Goal: Task Accomplishment & Management: Use online tool/utility

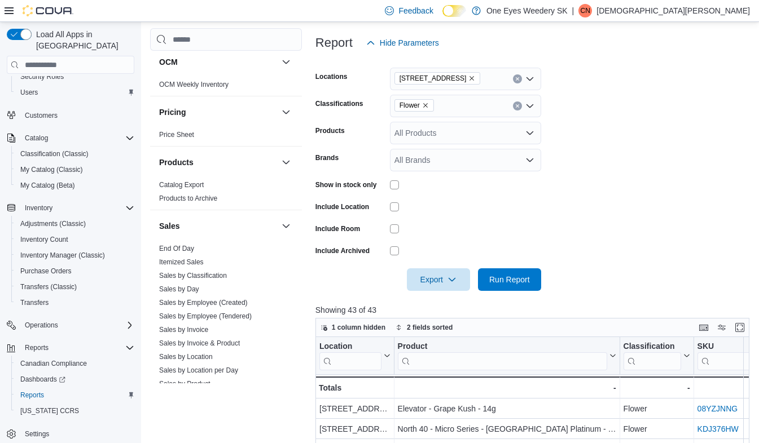
scroll to position [632, 0]
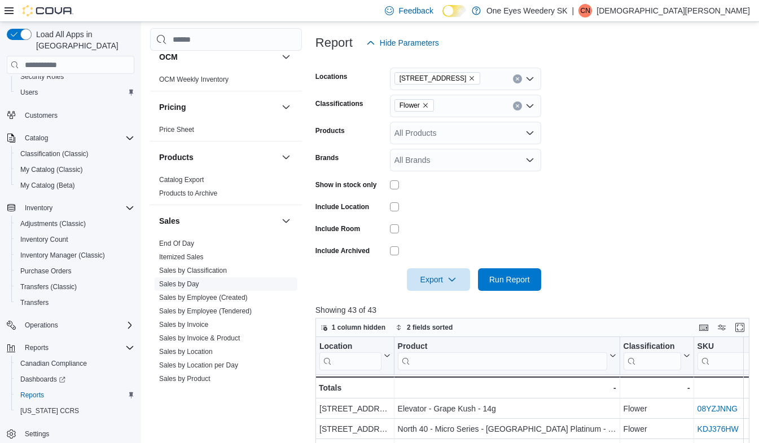
click at [181, 285] on link "Sales by Day" at bounding box center [179, 284] width 40 height 8
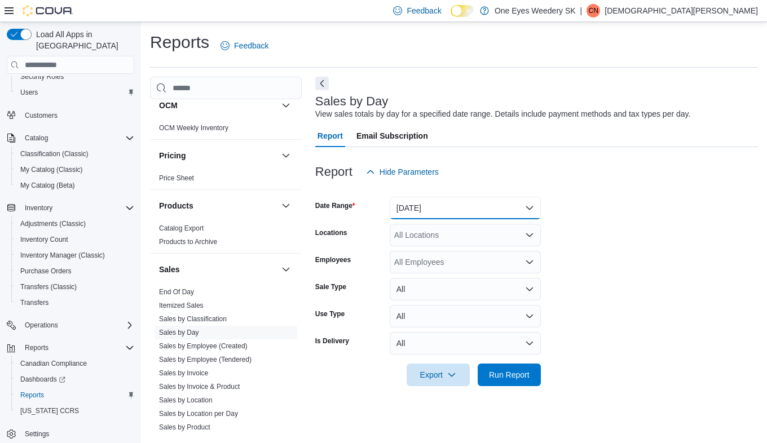
click at [528, 200] on button "[DATE]" at bounding box center [465, 208] width 151 height 23
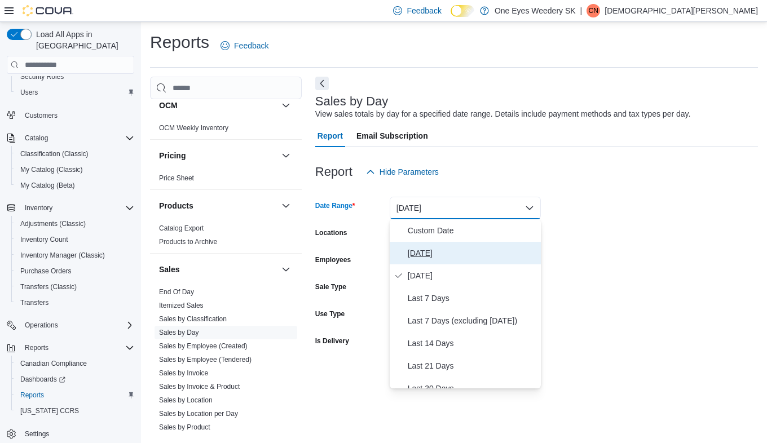
click at [427, 252] on span "[DATE]" at bounding box center [472, 253] width 129 height 14
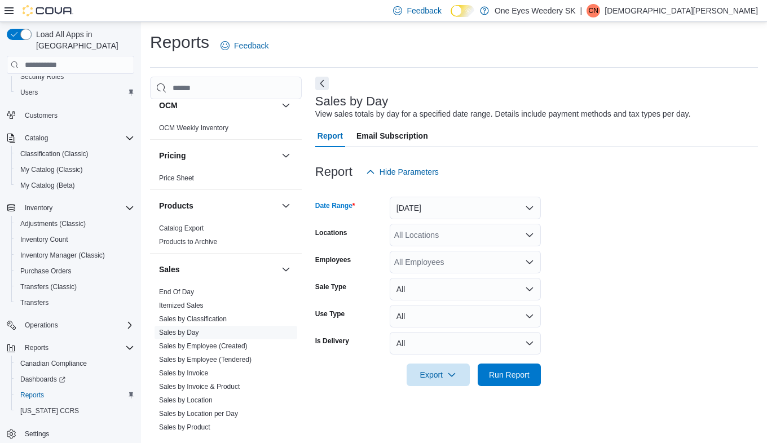
click at [531, 232] on icon "Open list of options" at bounding box center [529, 235] width 9 height 9
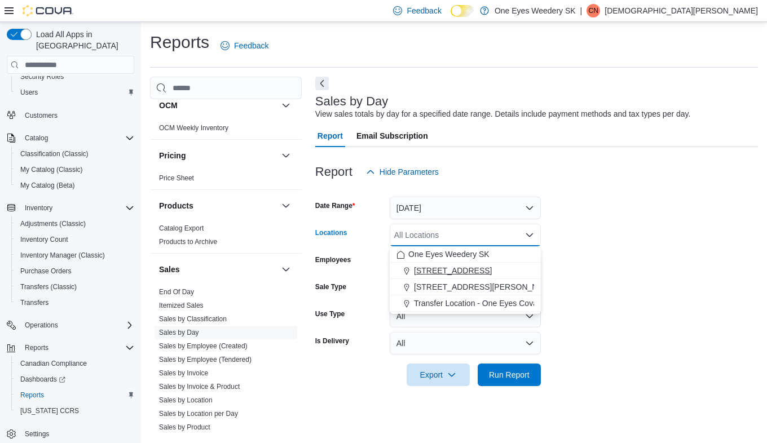
click at [460, 273] on span "[STREET_ADDRESS]" at bounding box center [453, 270] width 78 height 11
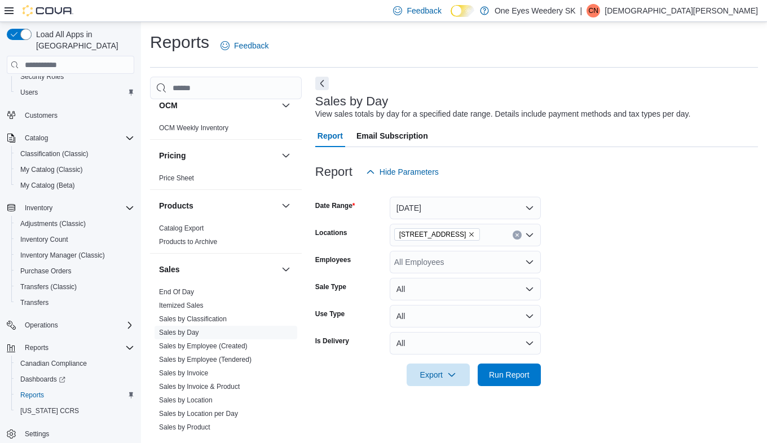
click at [590, 290] on form "Date Range [DATE] Locations [STREET_ADDRESS][GEOGRAPHIC_DATA] All Employees Sal…" at bounding box center [536, 284] width 443 height 203
click at [518, 379] on span "Run Report" at bounding box center [509, 374] width 41 height 11
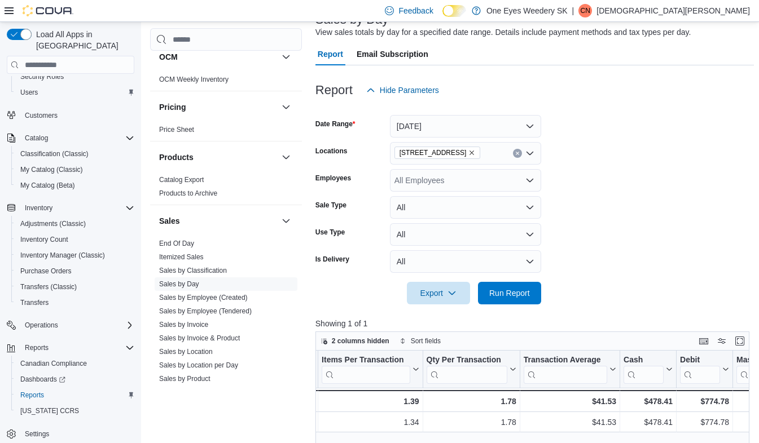
scroll to position [81, 0]
click at [530, 153] on icon "Open list of options" at bounding box center [529, 153] width 9 height 9
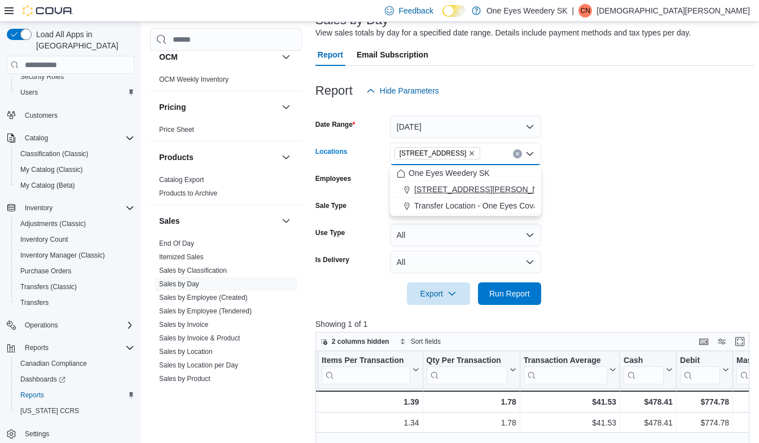
click at [464, 188] on span "[STREET_ADDRESS][PERSON_NAME]" at bounding box center [485, 189] width 143 height 11
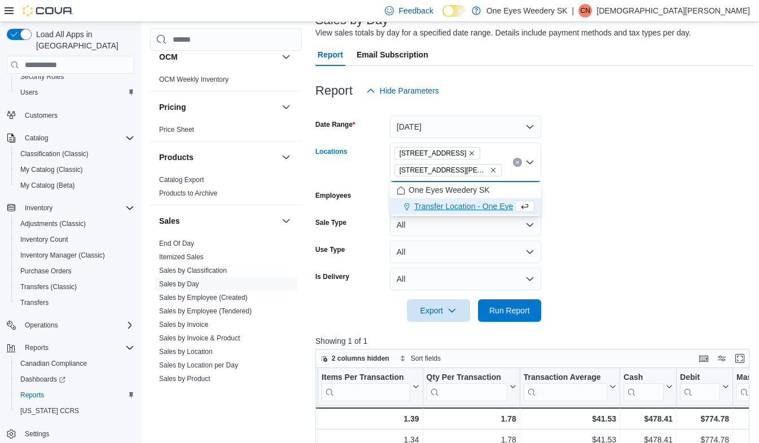
click at [591, 199] on form "Date Range [DATE] Locations [STREET_ADDRESS][PERSON_NAME] Selected. [STREET_ADD…" at bounding box center [534, 212] width 438 height 220
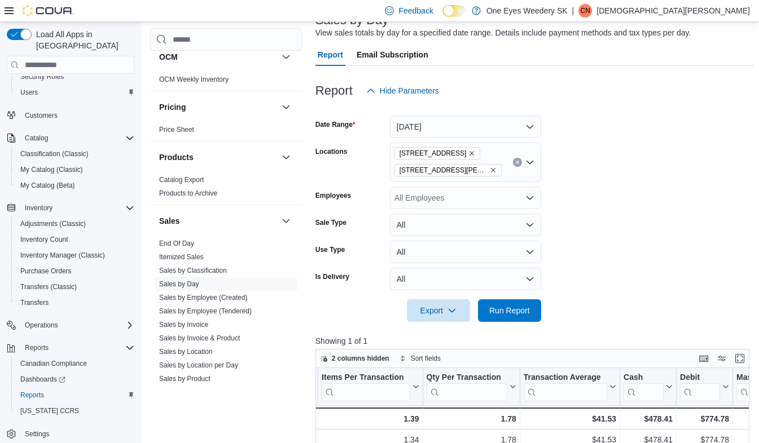
click at [470, 154] on icon "Remove 221 Franklin St from selection in this group" at bounding box center [472, 154] width 5 height 5
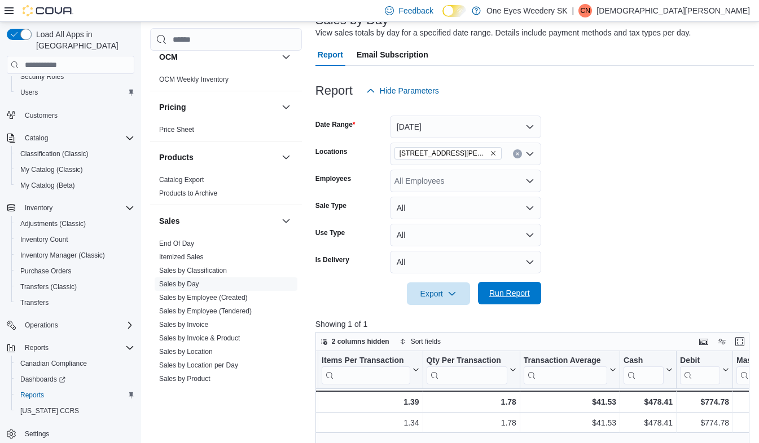
click at [500, 289] on span "Run Report" at bounding box center [509, 293] width 41 height 11
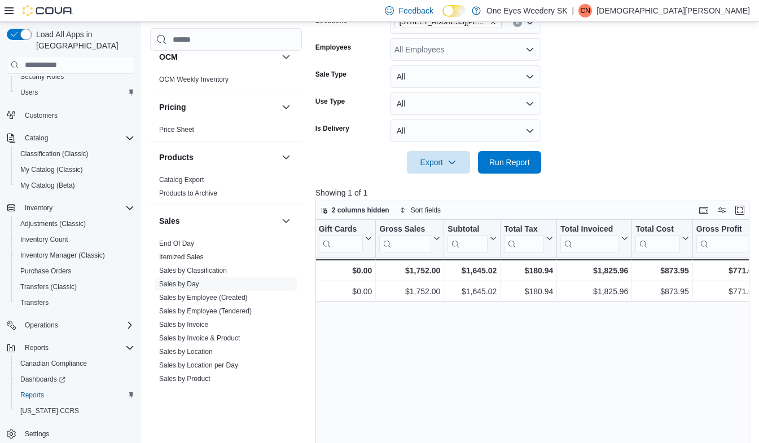
scroll to position [0, 283]
